Goal: Information Seeking & Learning: Check status

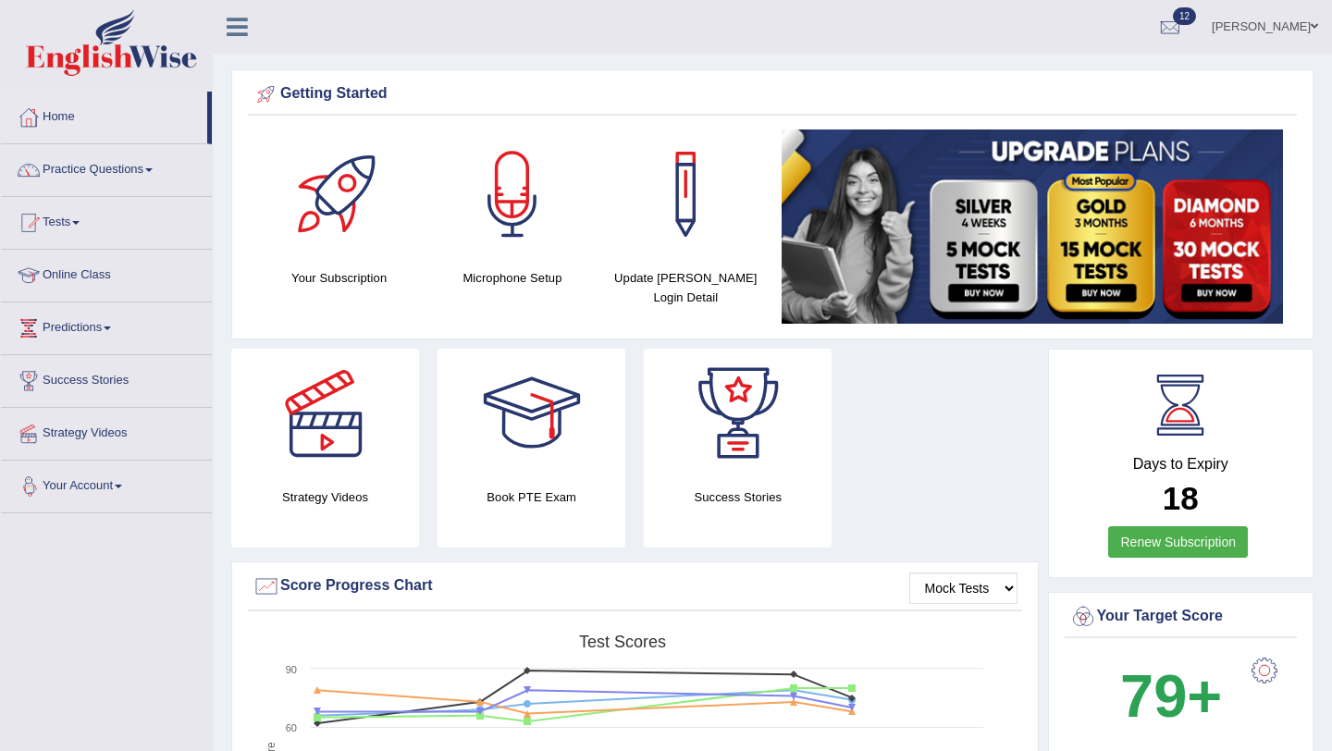
click at [60, 221] on link "Tests" at bounding box center [106, 220] width 211 height 46
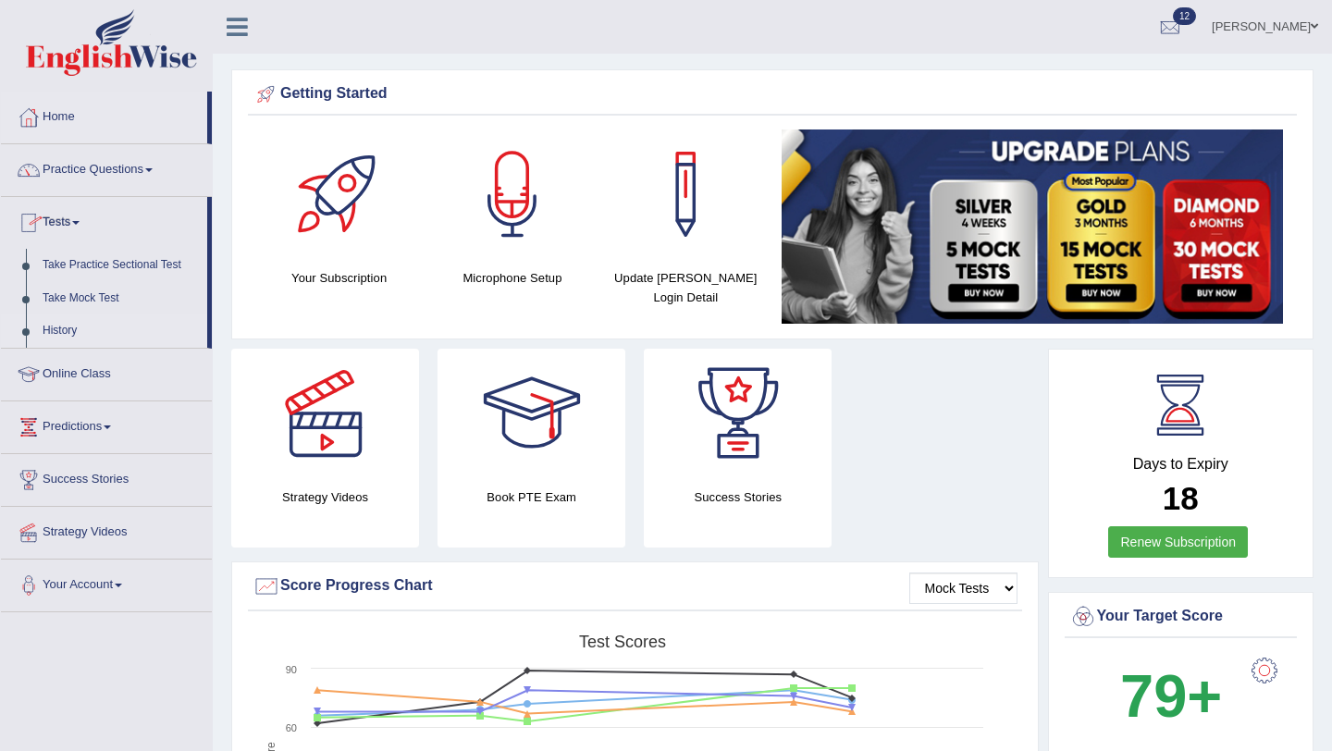
click at [70, 326] on link "History" at bounding box center [120, 331] width 173 height 33
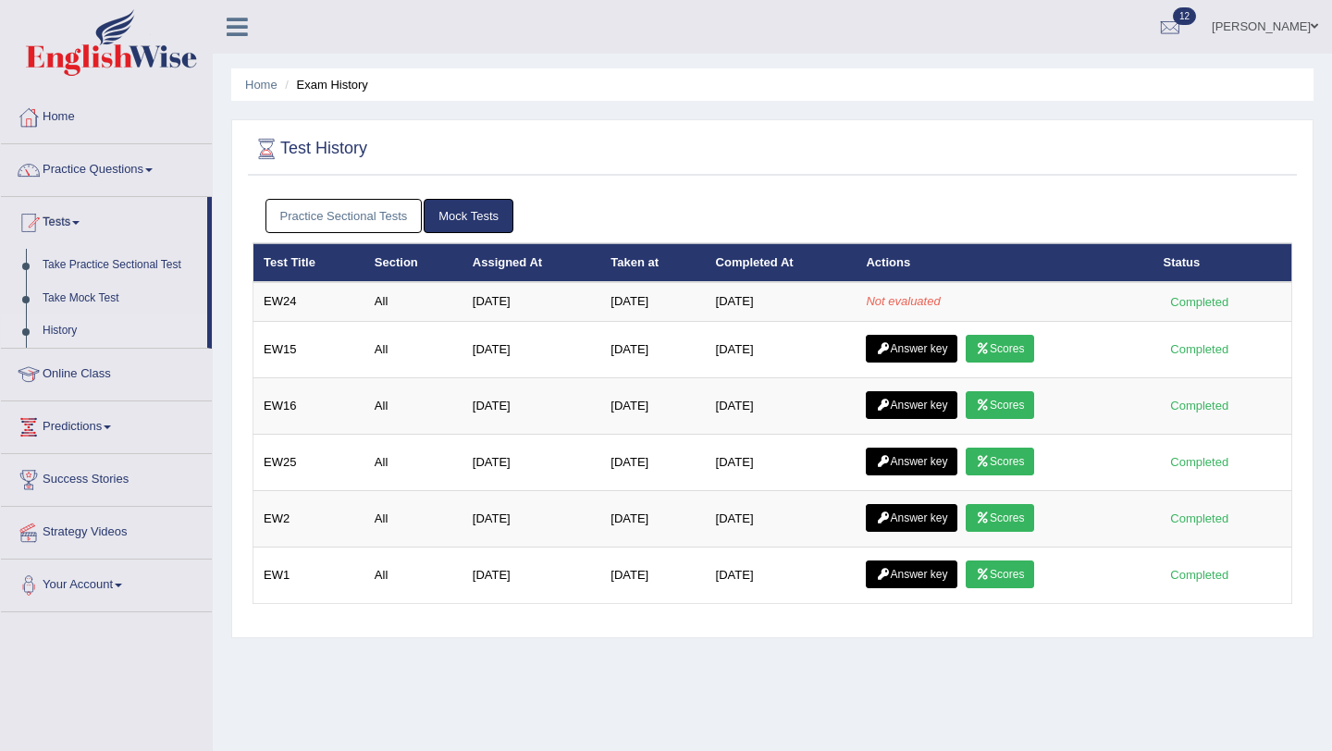
click at [339, 218] on link "Practice Sectional Tests" at bounding box center [344, 216] width 157 height 34
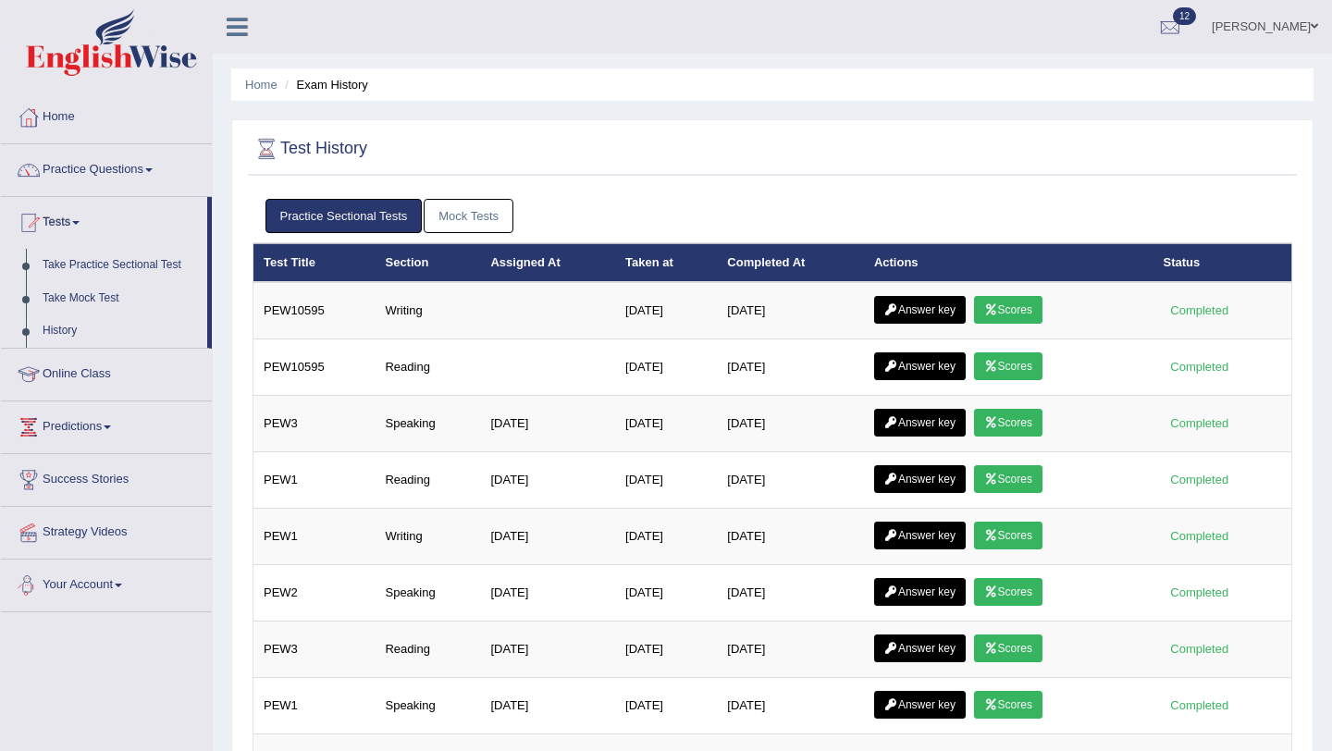
click at [164, 692] on div "Toggle navigation Home Practice Questions Speaking Practice Read Aloud Repeat S…" at bounding box center [666, 481] width 1332 height 962
click at [64, 125] on link "Home" at bounding box center [106, 115] width 211 height 46
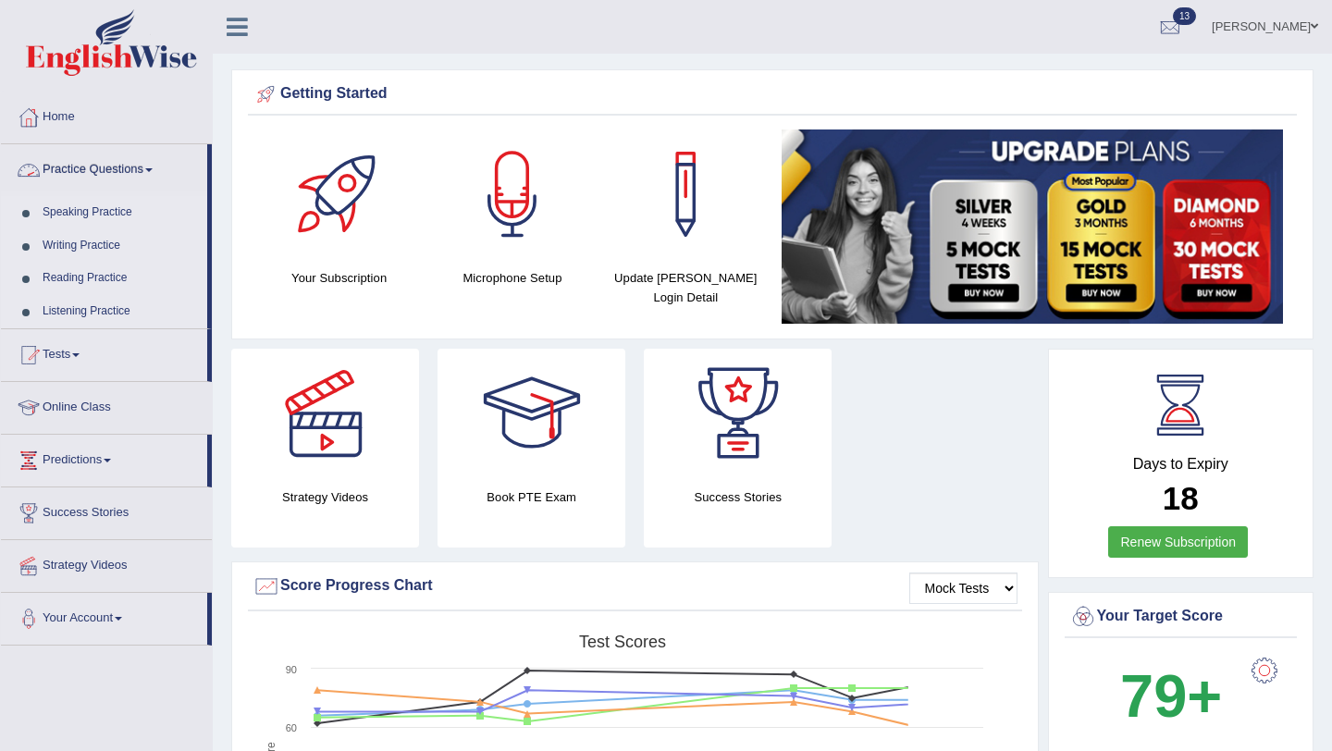
click at [95, 165] on link "Practice Questions" at bounding box center [104, 167] width 206 height 46
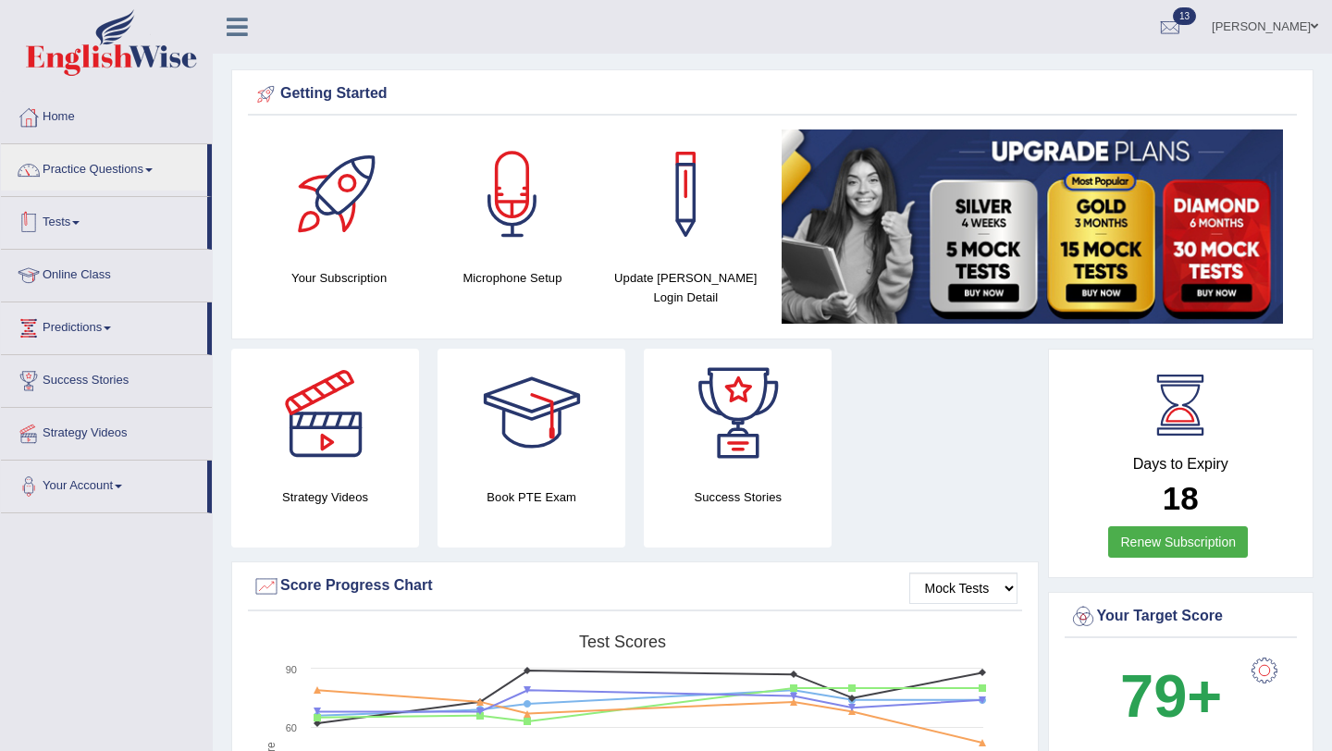
click at [60, 223] on link "Tests" at bounding box center [104, 220] width 206 height 46
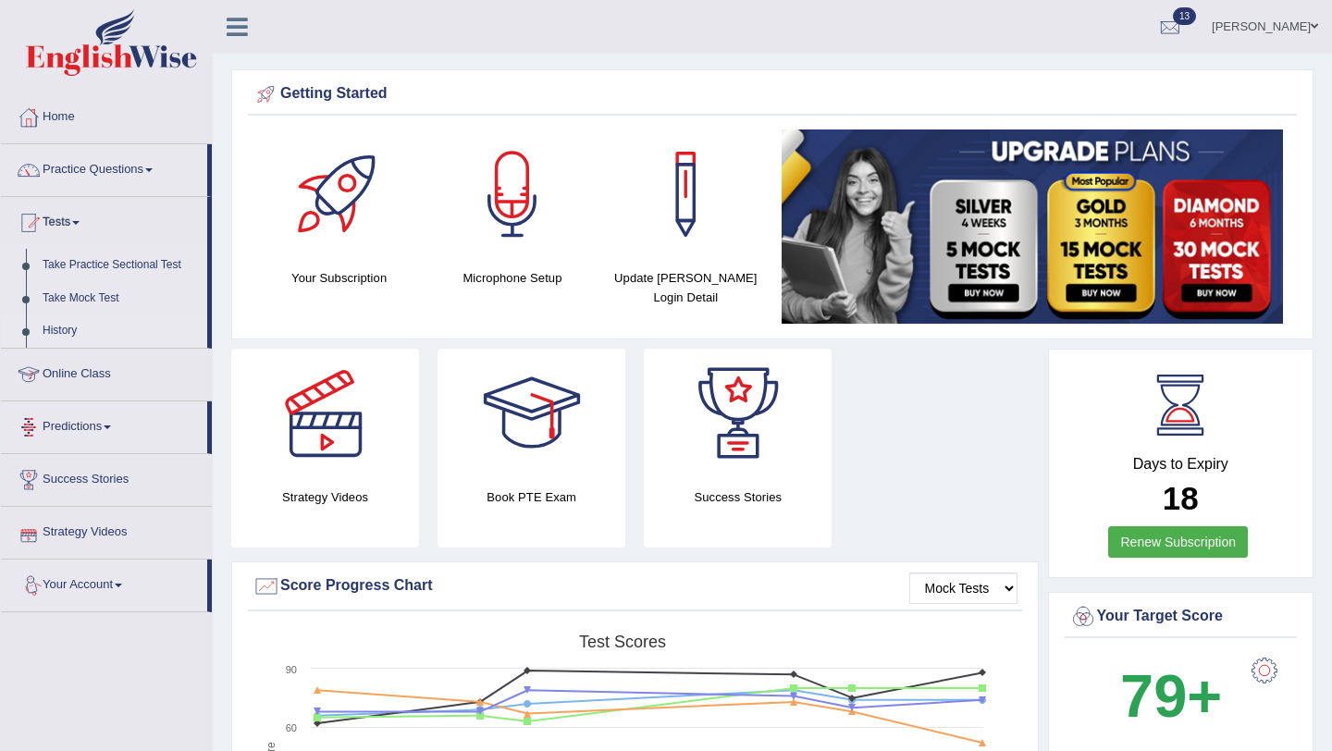
click at [56, 339] on link "History" at bounding box center [120, 331] width 173 height 33
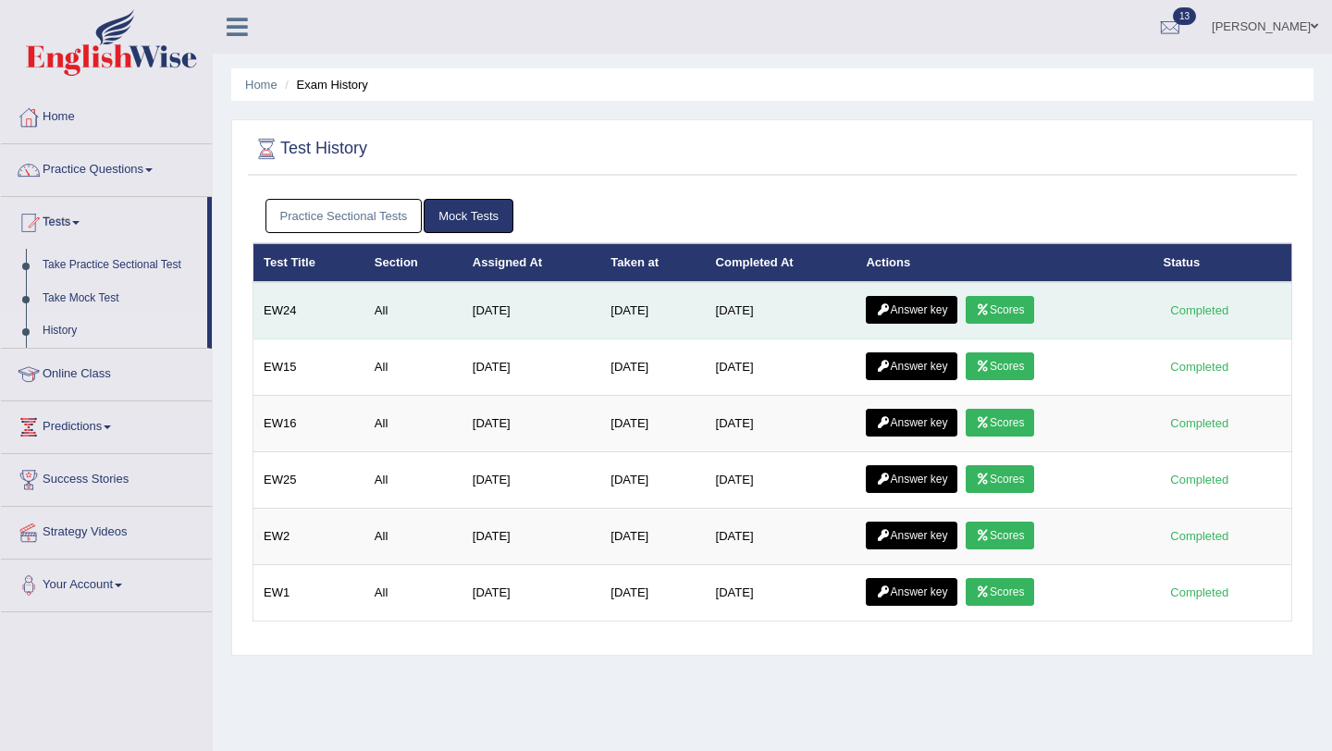
click at [1017, 312] on link "Scores" at bounding box center [1000, 310] width 68 height 28
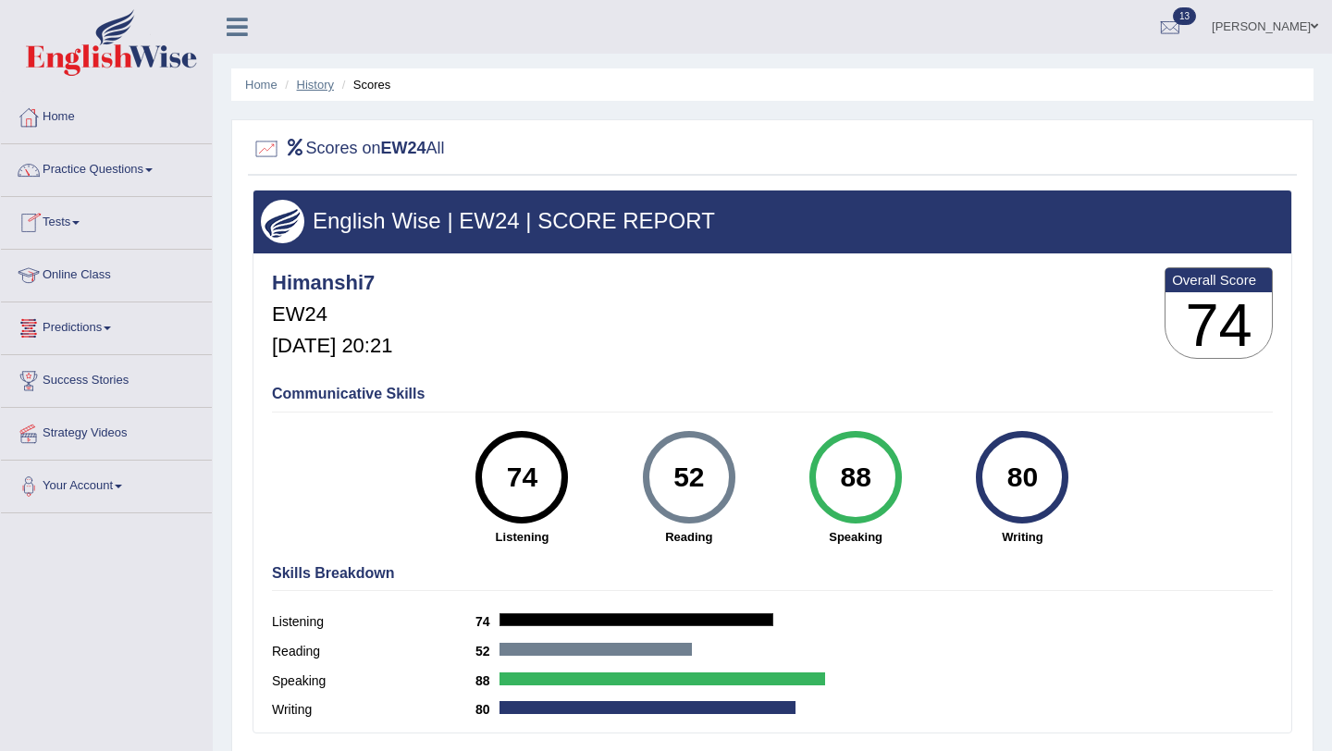
click at [311, 87] on link "History" at bounding box center [315, 85] width 37 height 14
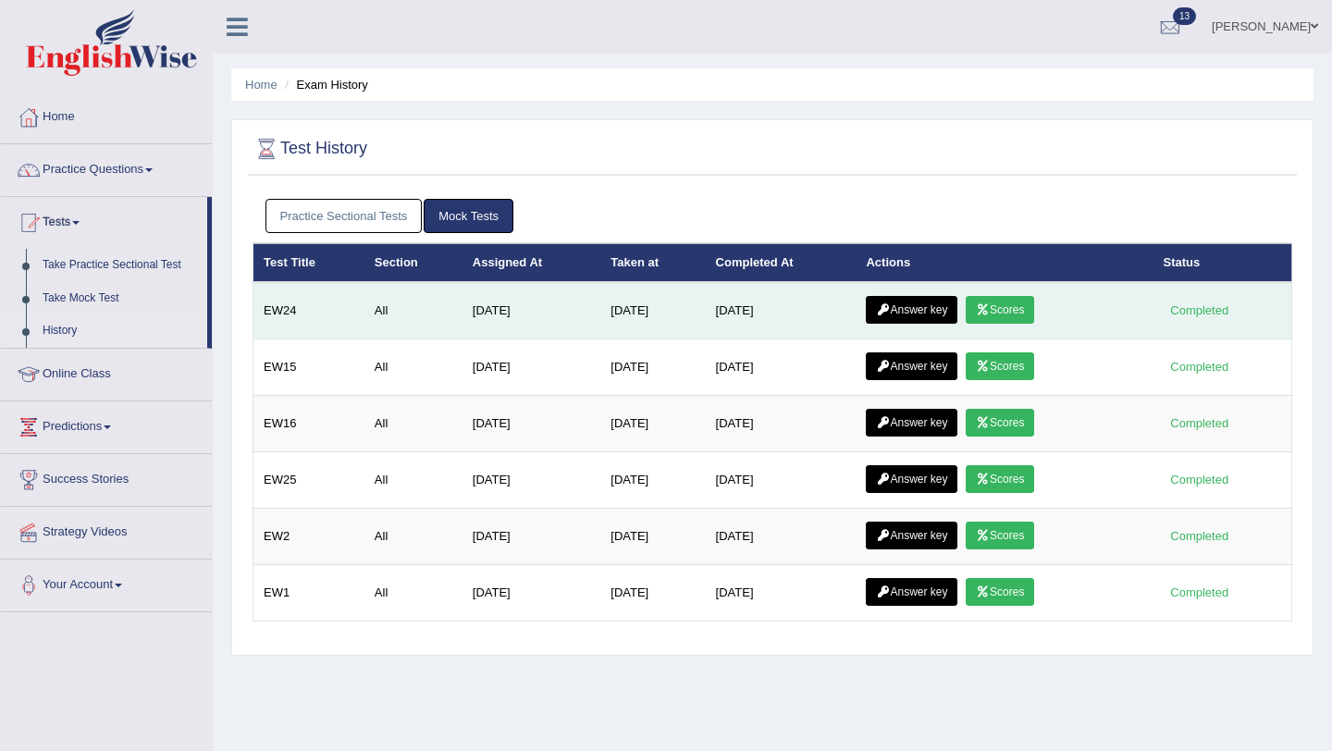
click at [921, 313] on link "Answer key" at bounding box center [912, 310] width 92 height 28
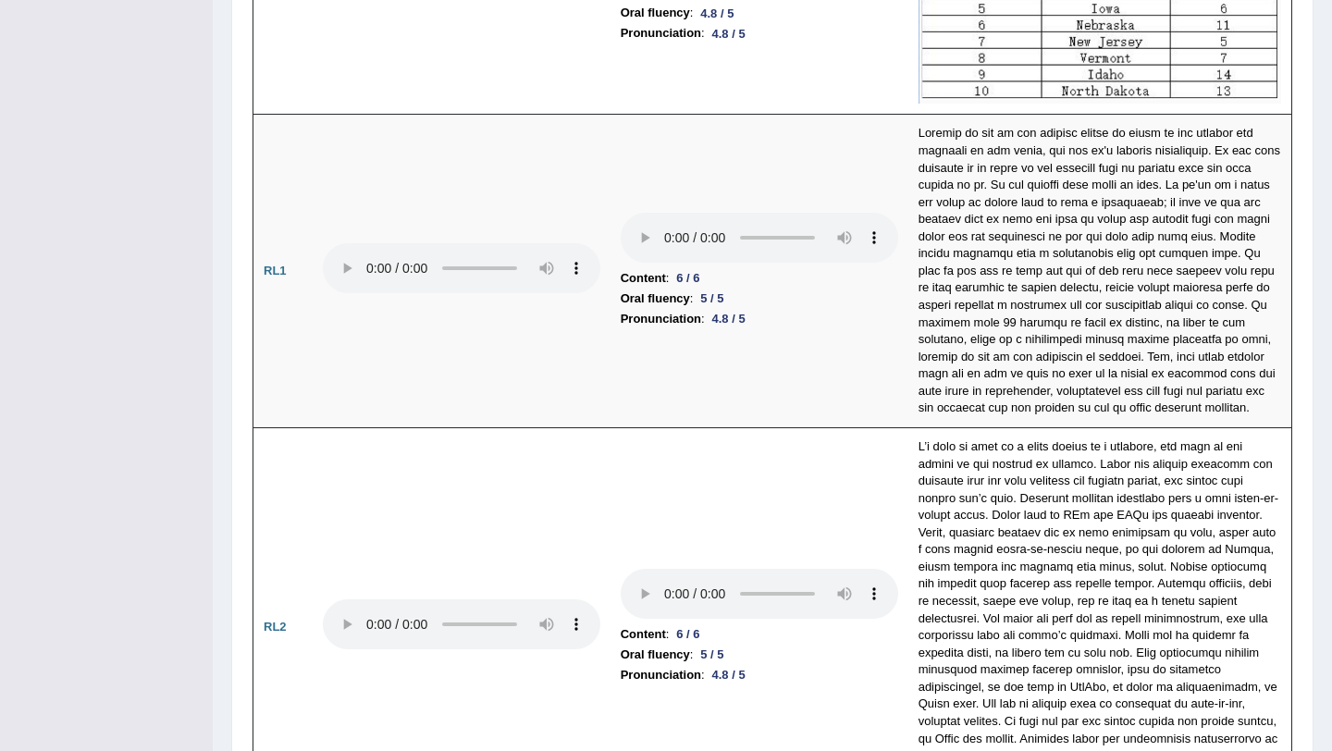
scroll to position [4057, 0]
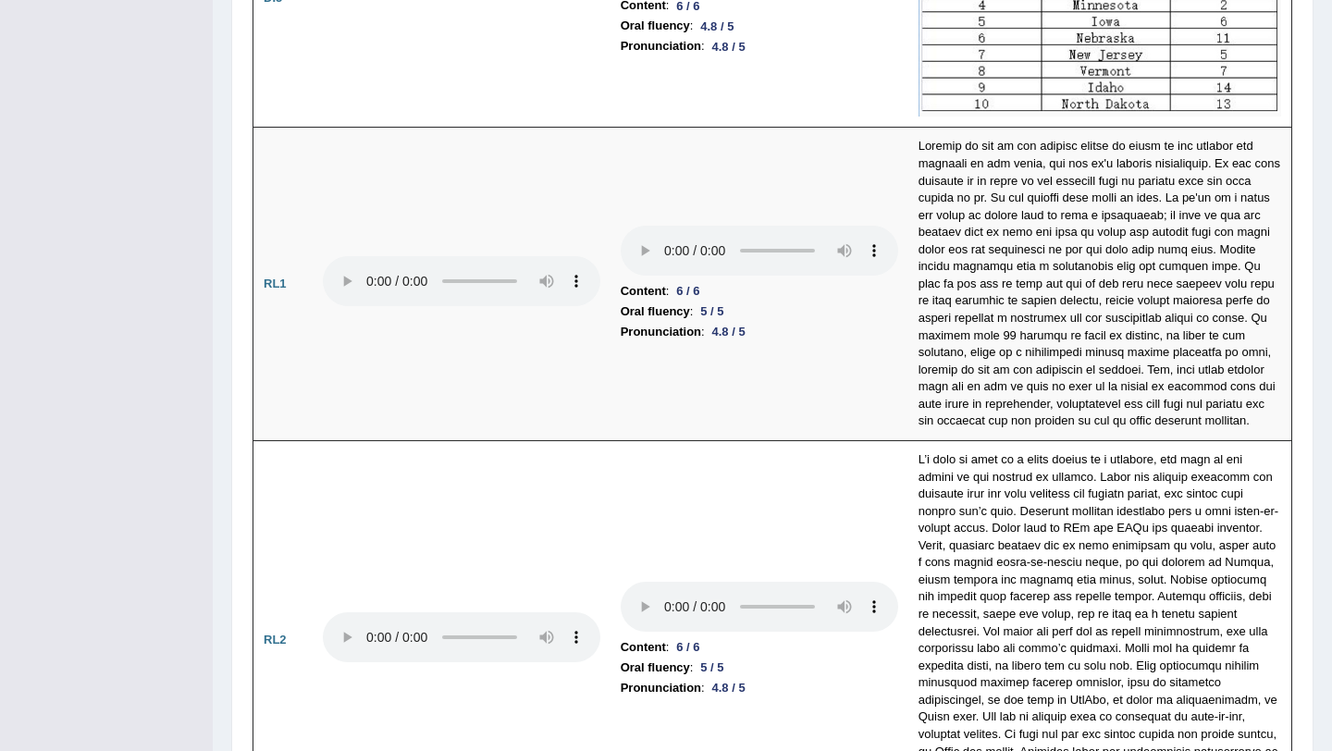
drag, startPoint x: 1331, startPoint y: 467, endPoint x: 1331, endPoint y: 232, distance: 235.0
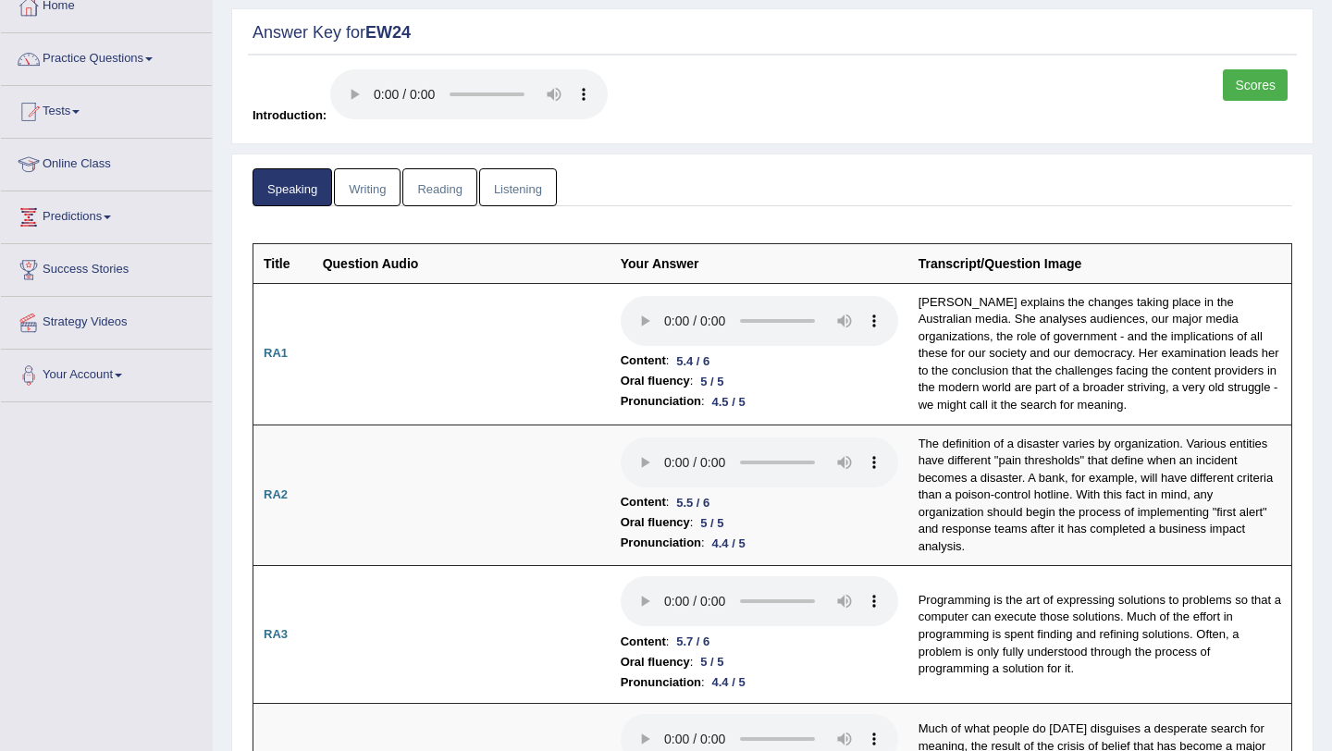
scroll to position [0, 0]
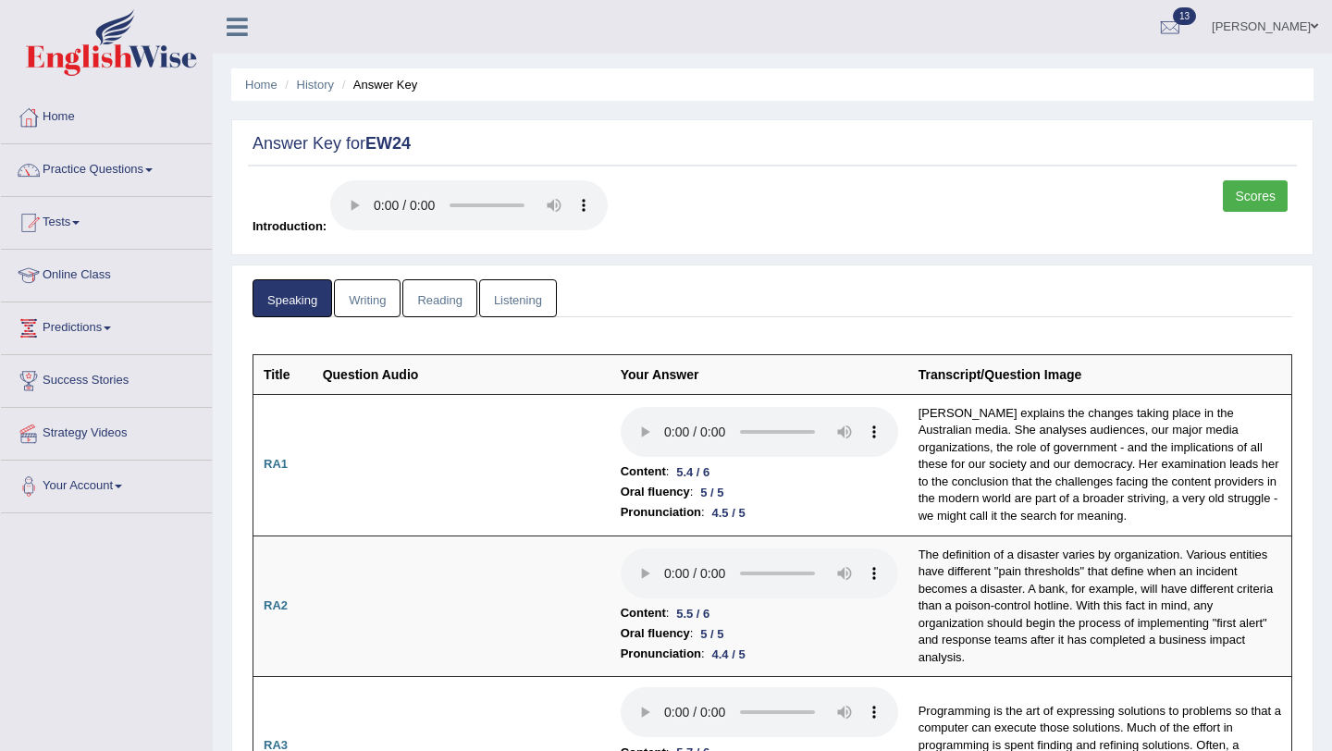
click at [358, 297] on link "Writing" at bounding box center [367, 298] width 67 height 38
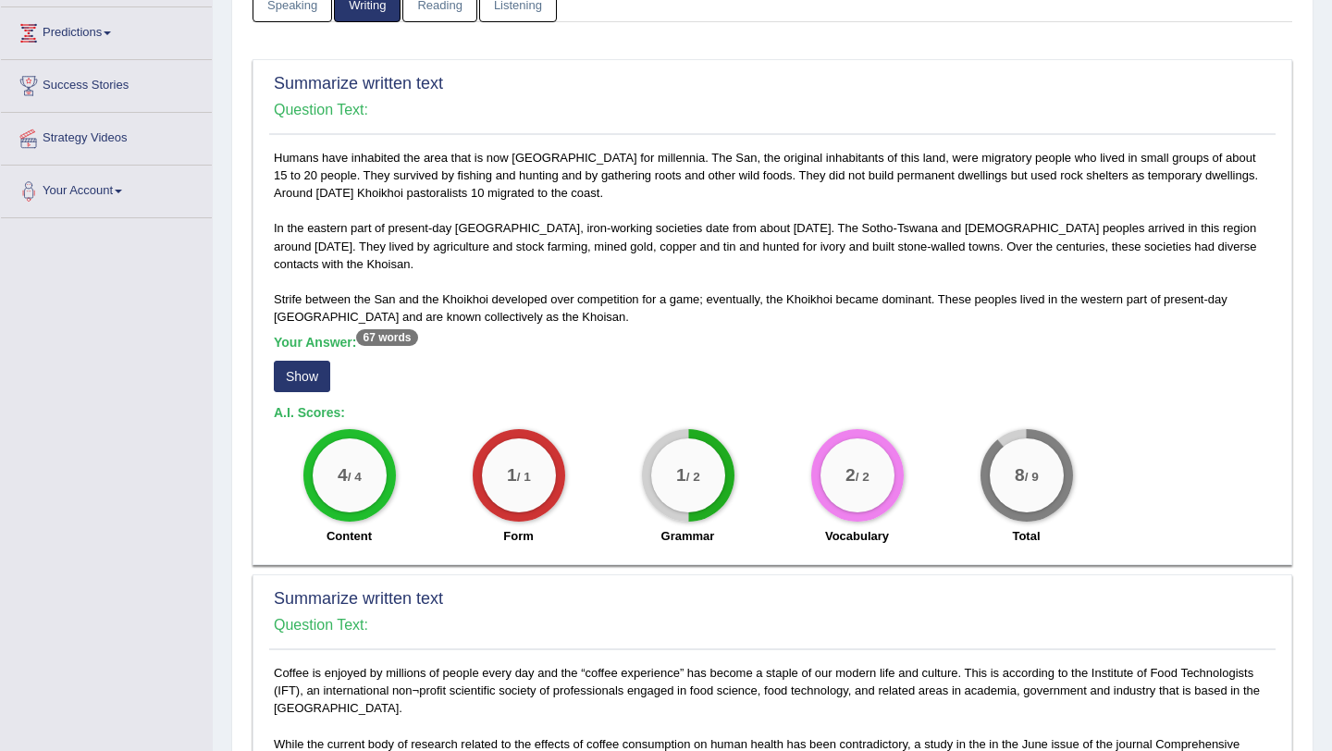
scroll to position [296, 0]
click at [306, 375] on button "Show" at bounding box center [302, 375] width 56 height 31
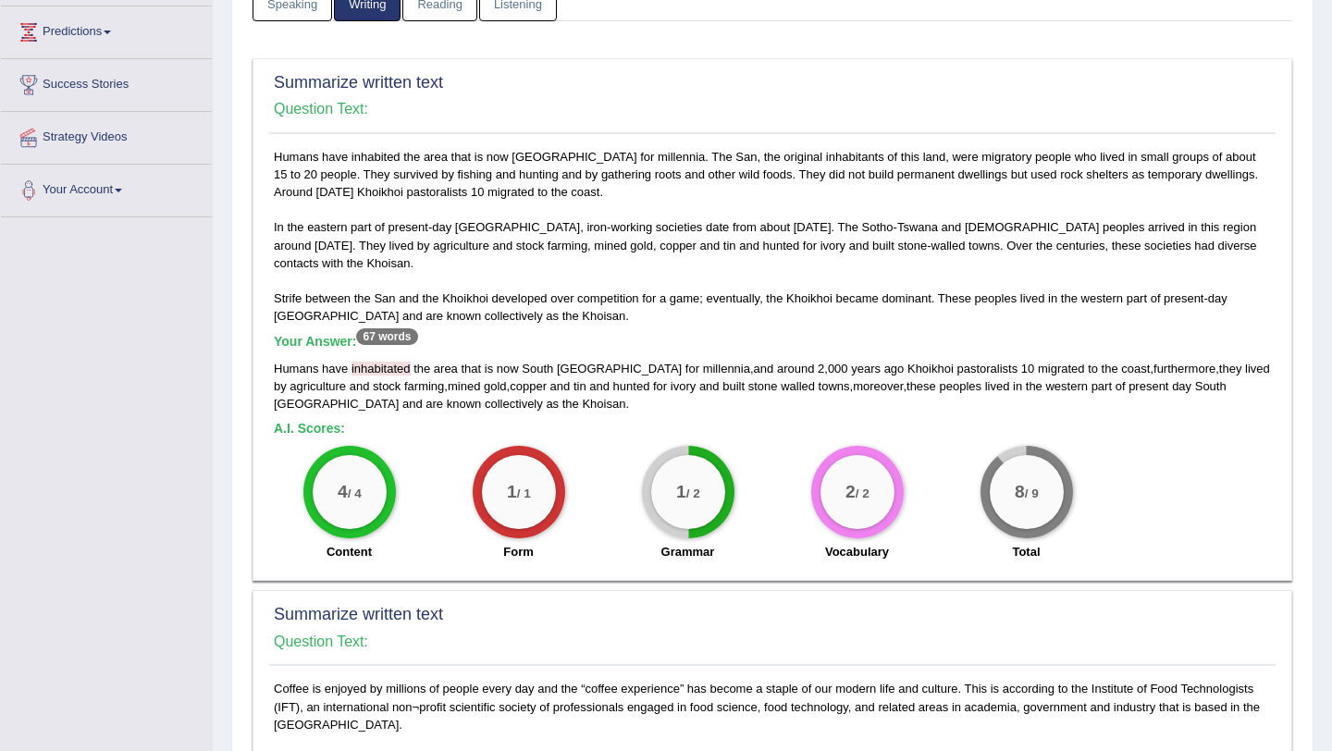
click at [36, 530] on div "Toggle navigation Home Practice Questions Speaking Practice Read Aloud Repeat S…" at bounding box center [666, 702] width 1332 height 1997
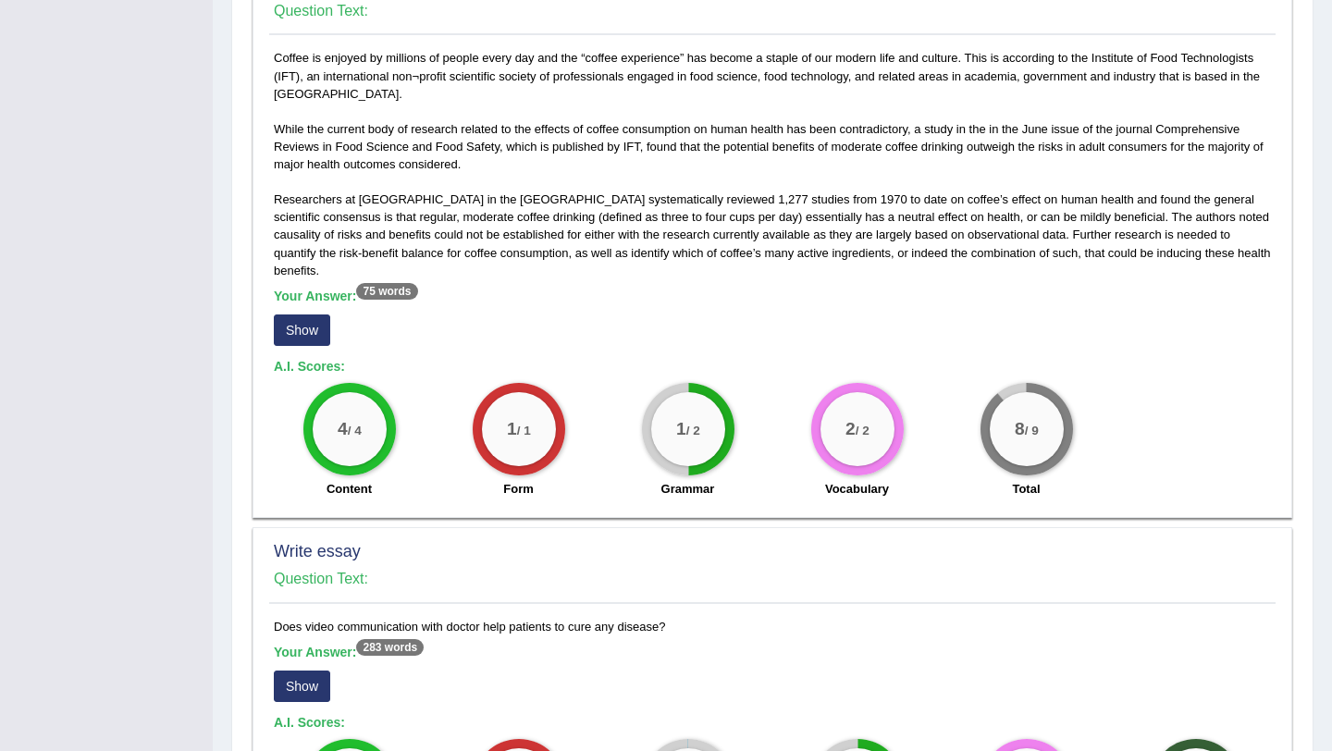
scroll to position [962, 0]
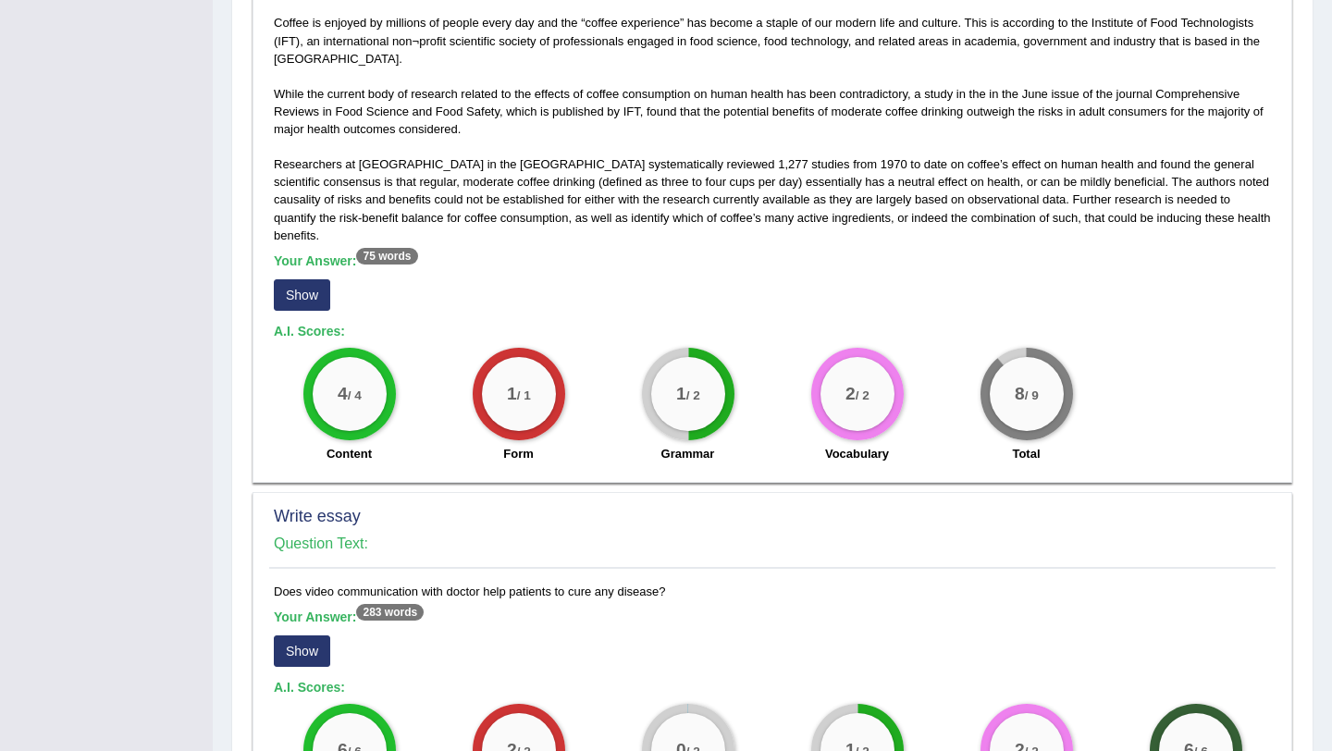
click at [304, 287] on button "Show" at bounding box center [302, 294] width 56 height 31
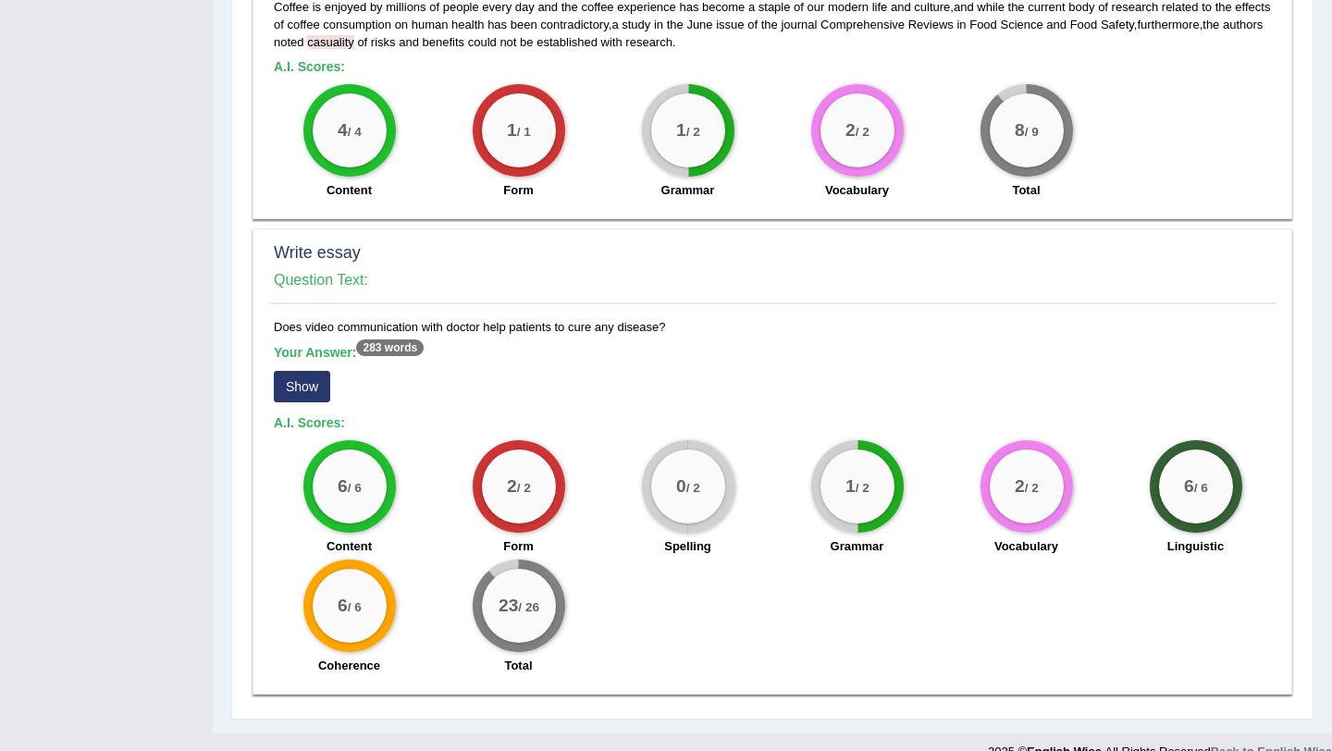
scroll to position [1255, 0]
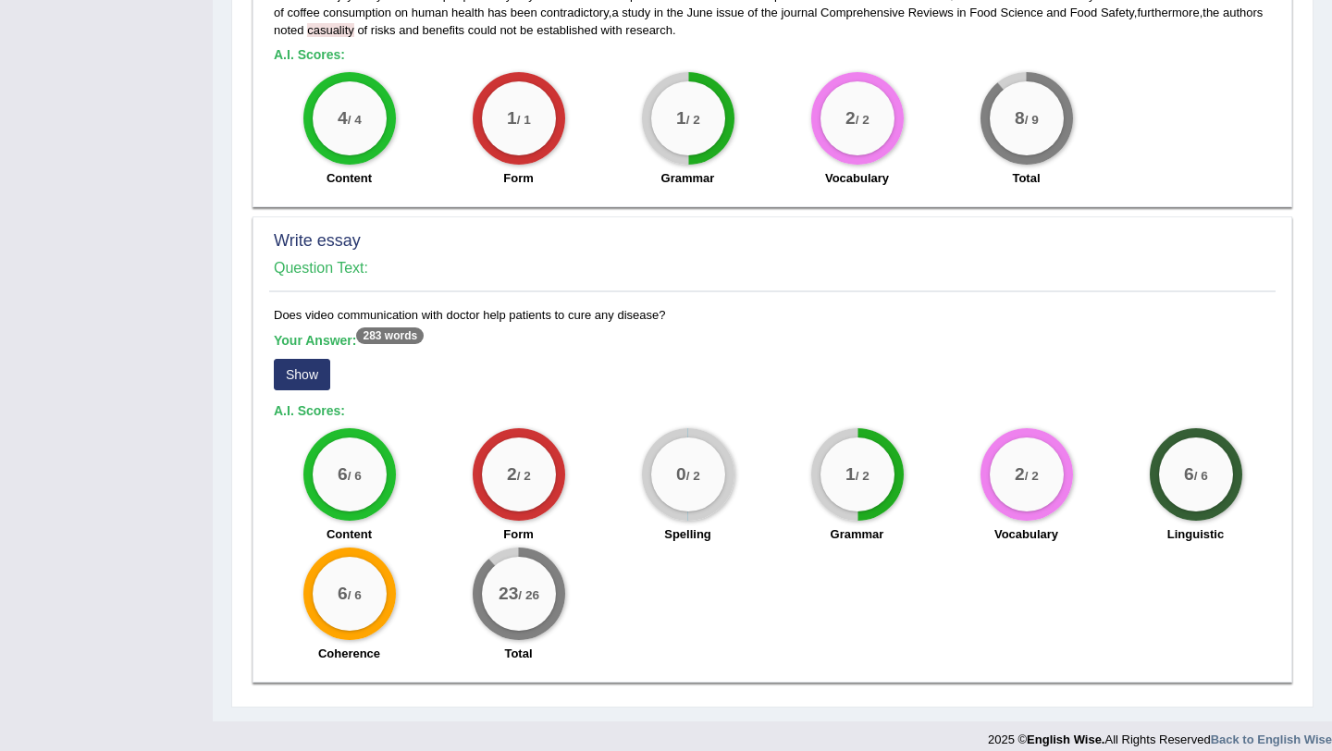
click at [300, 359] on button "Show" at bounding box center [302, 374] width 56 height 31
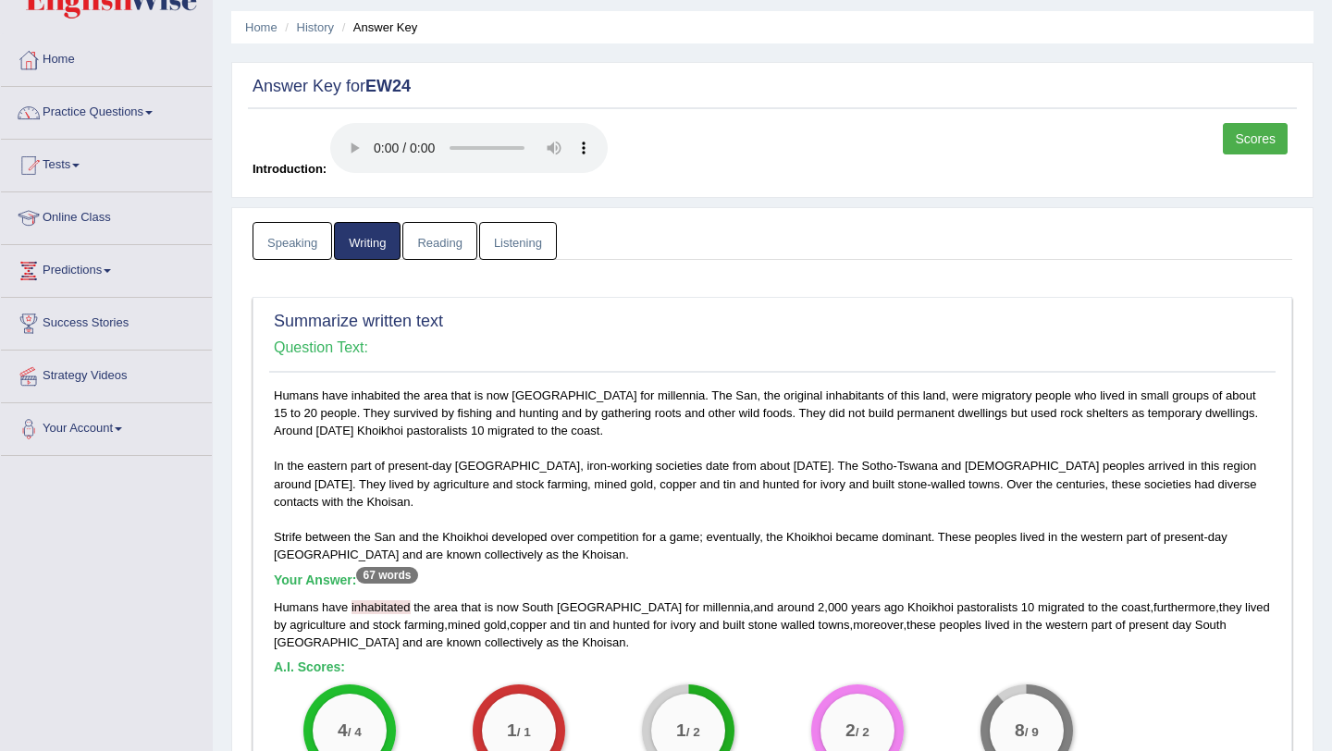
scroll to position [0, 0]
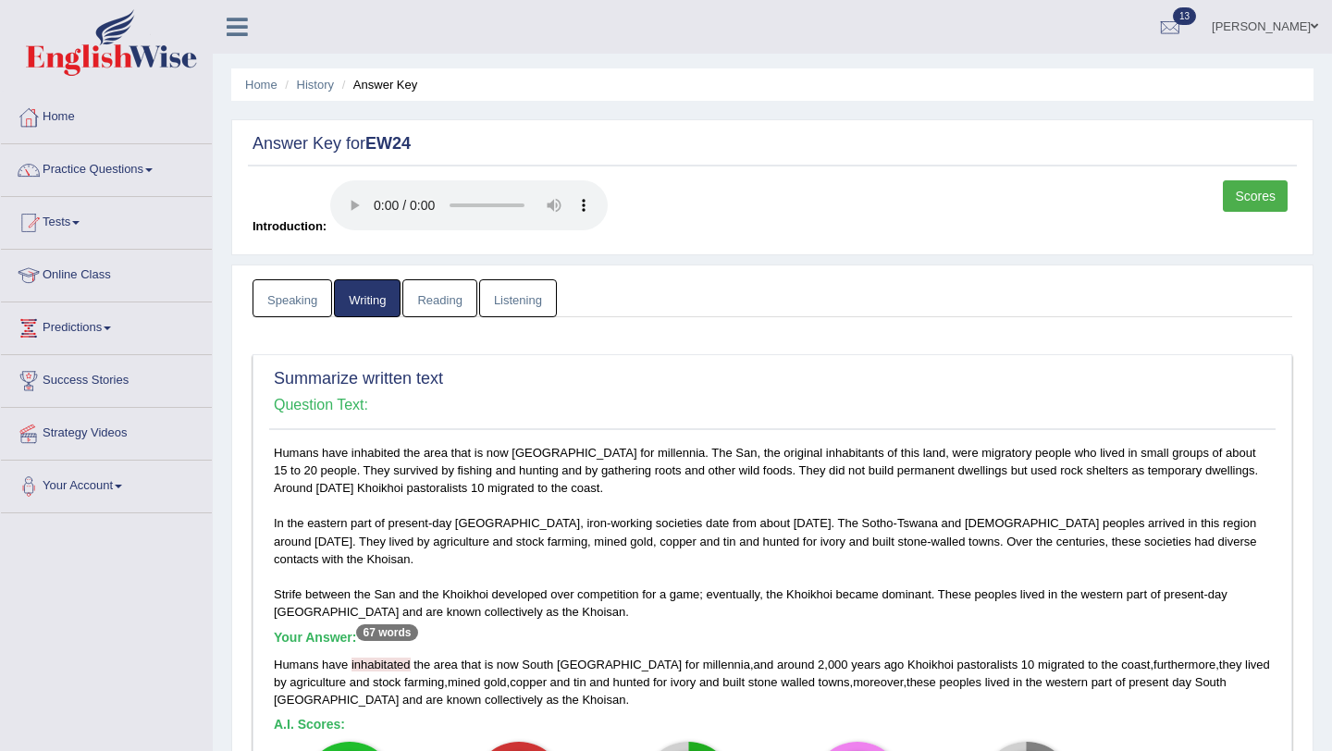
click at [434, 292] on link "Reading" at bounding box center [439, 298] width 74 height 38
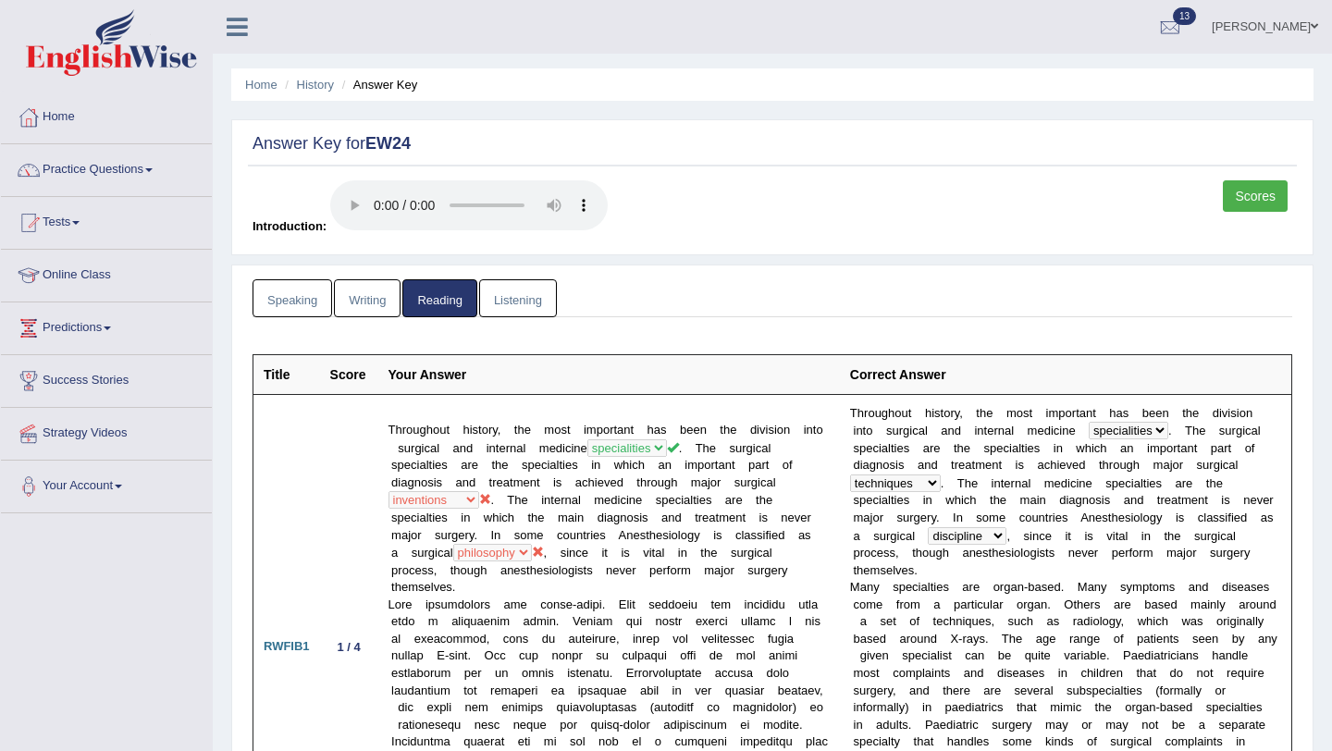
click at [512, 292] on link "Listening" at bounding box center [518, 298] width 78 height 38
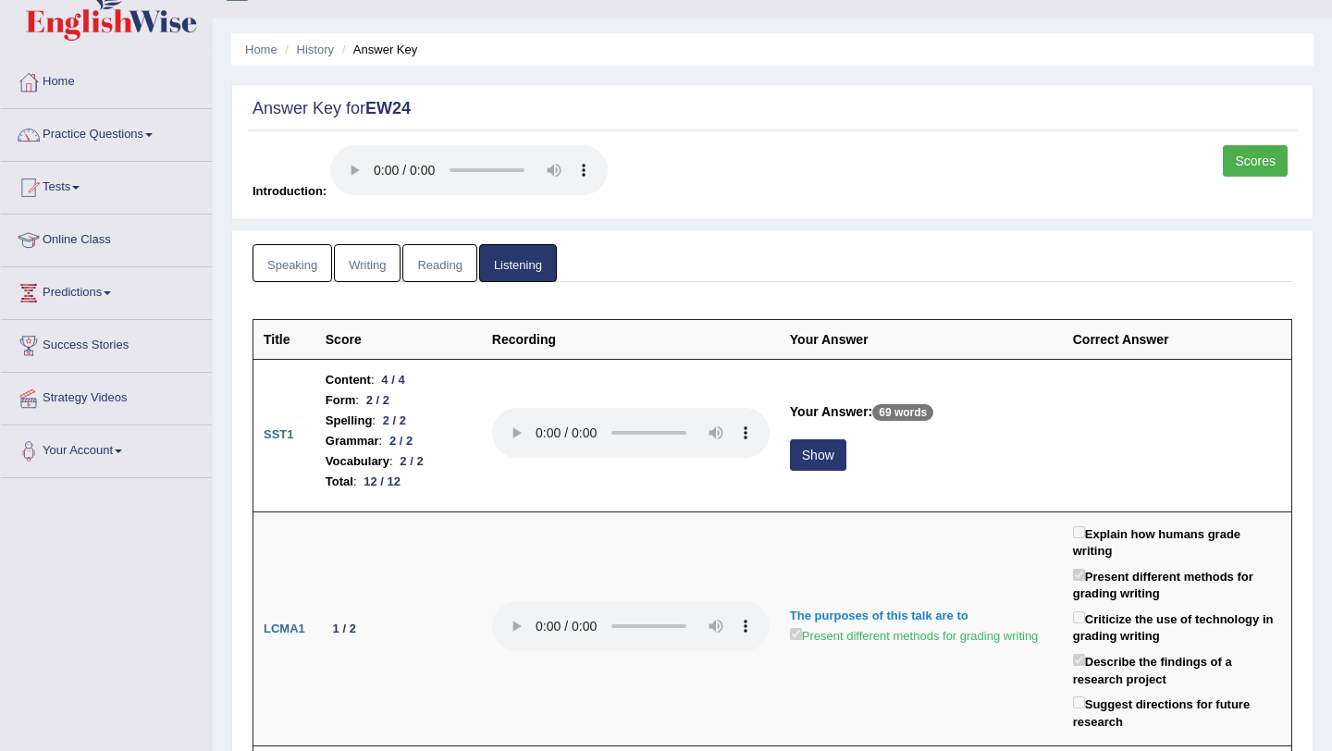
scroll to position [37, 0]
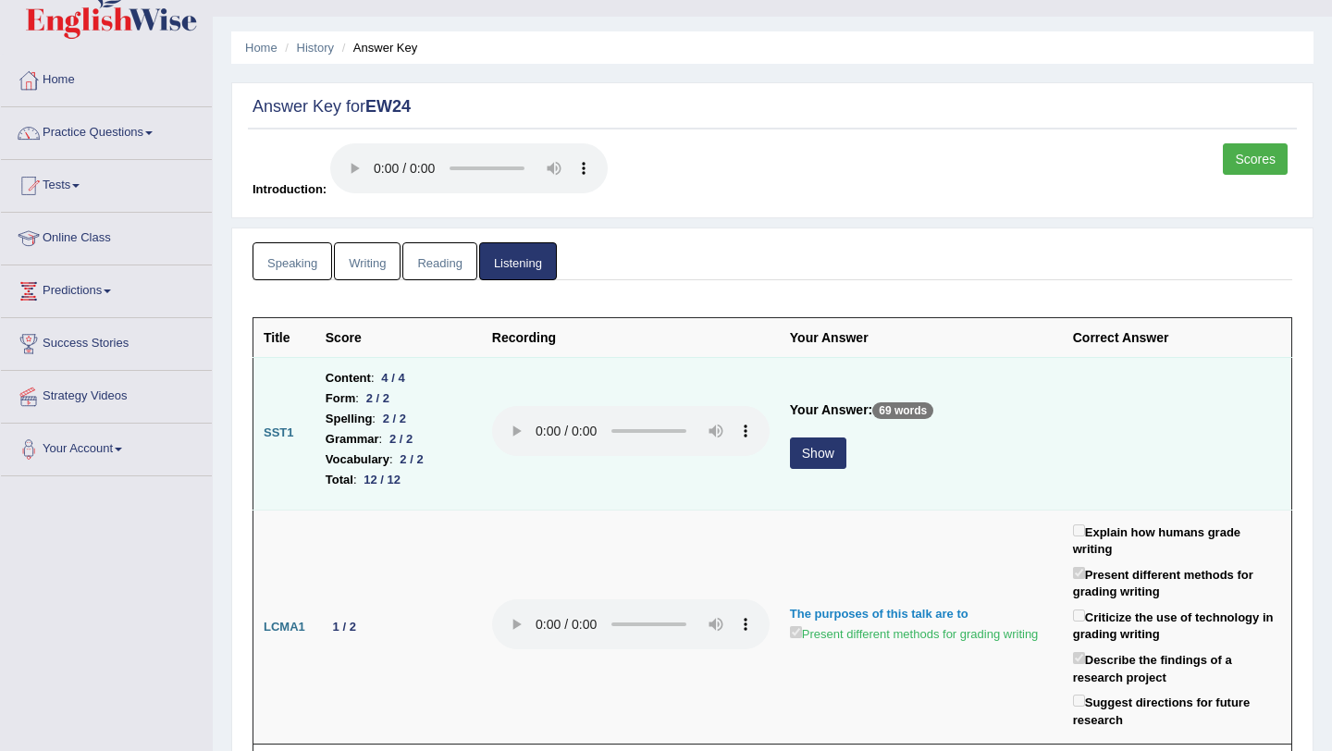
click at [817, 448] on button "Show" at bounding box center [818, 453] width 56 height 31
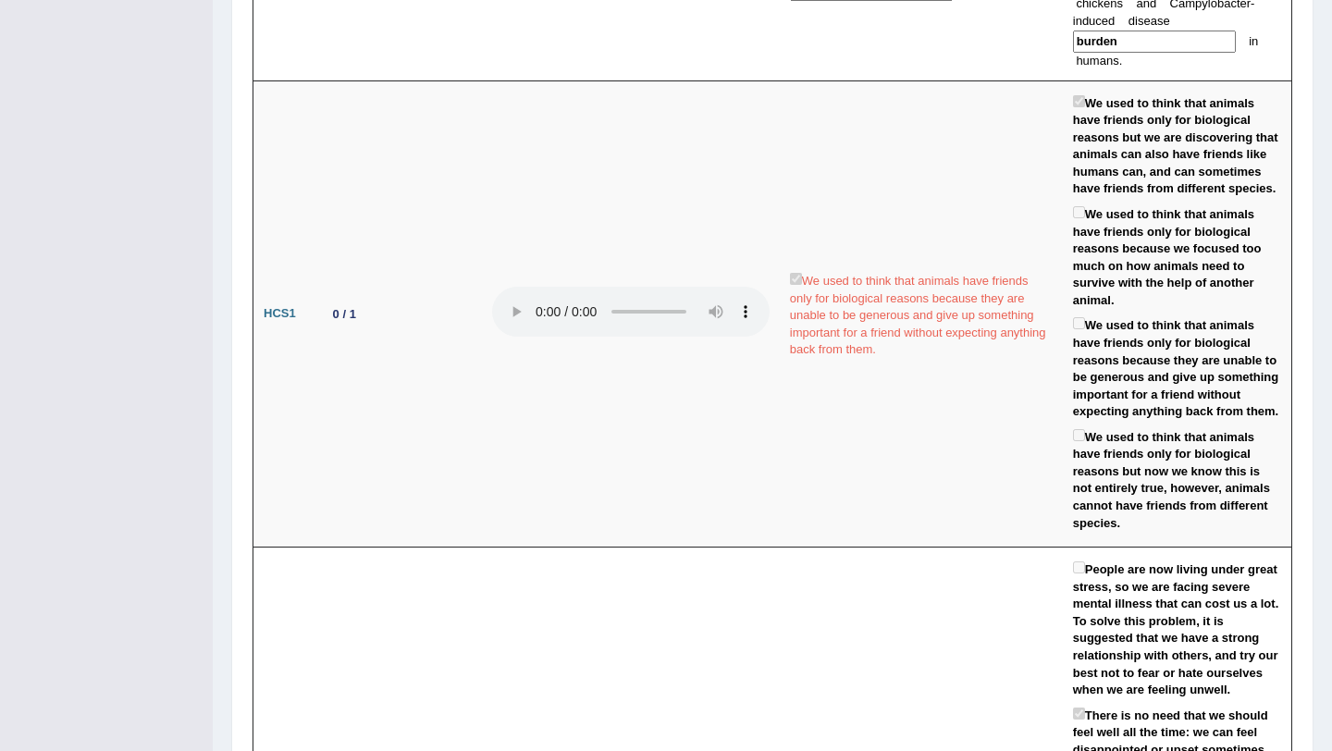
scroll to position [2410, 0]
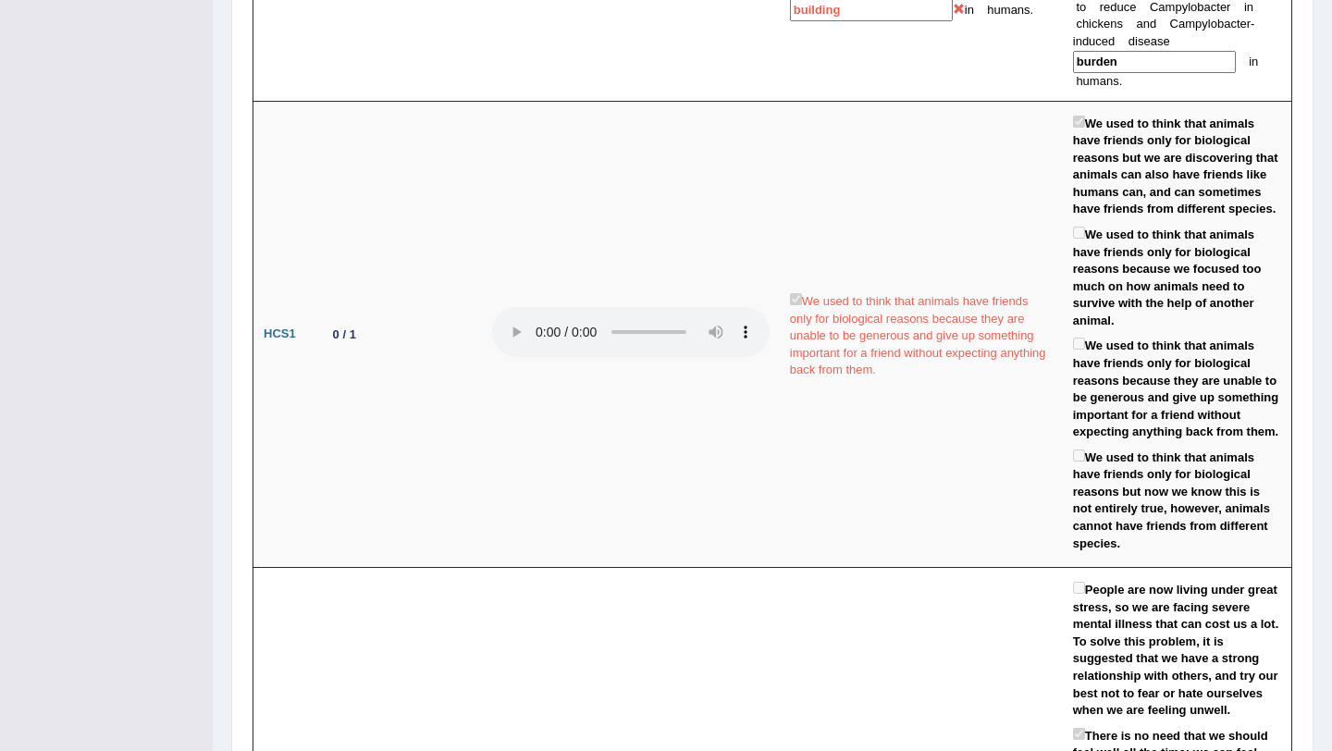
drag, startPoint x: 1331, startPoint y: 423, endPoint x: 1331, endPoint y: 73, distance: 349.7
click at [1331, 73] on div "Home History Answer Key Answer Key for EW24 Scores Introduction: Speaking Writi…" at bounding box center [772, 293] width 1119 height 5407
